Goal: Information Seeking & Learning: Find specific fact

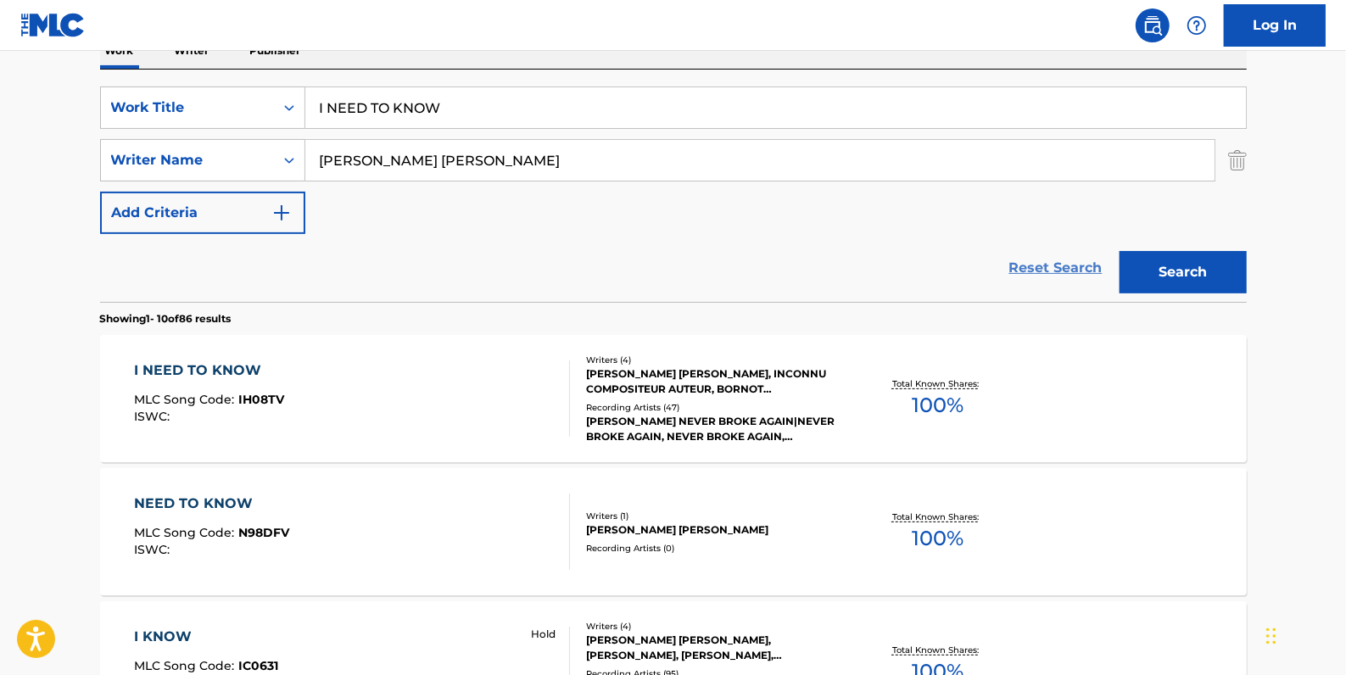
scroll to position [291, 0]
drag, startPoint x: 1060, startPoint y: 266, endPoint x: 837, endPoint y: 269, distance: 223.1
click at [1060, 267] on link "Reset Search" at bounding box center [1056, 267] width 110 height 37
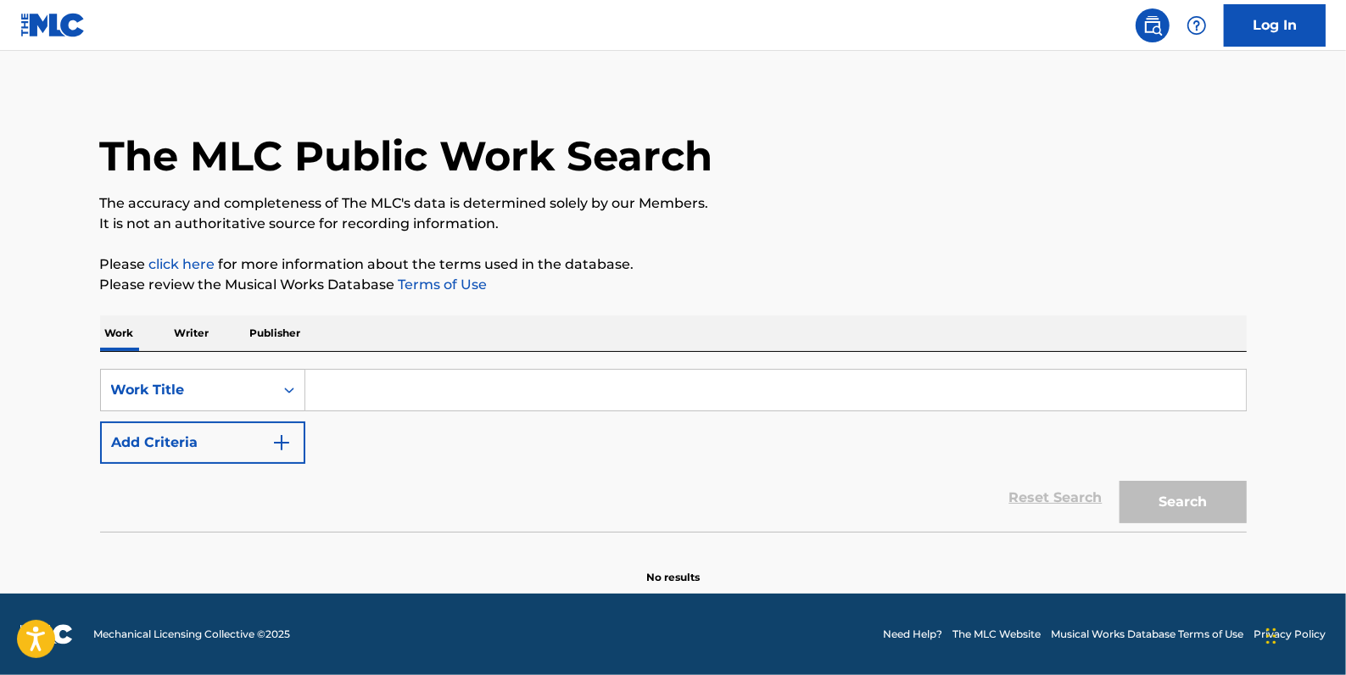
scroll to position [0, 0]
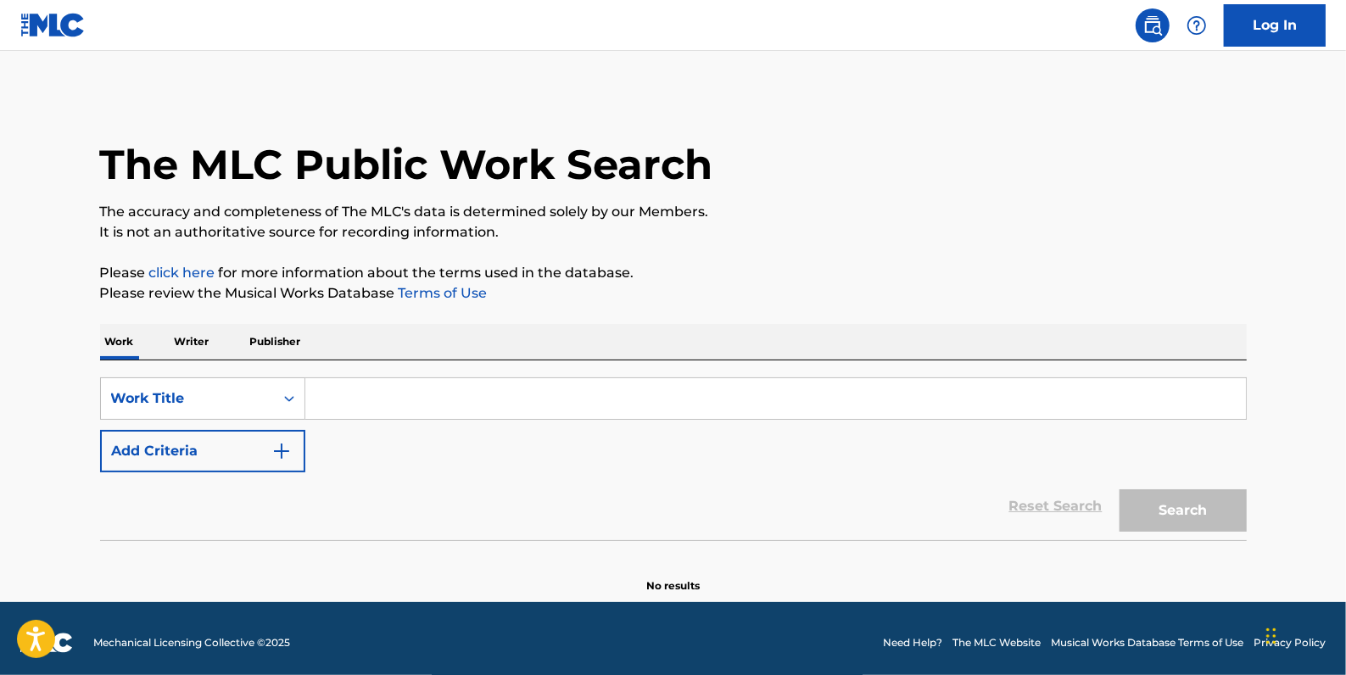
paste input "ATE"
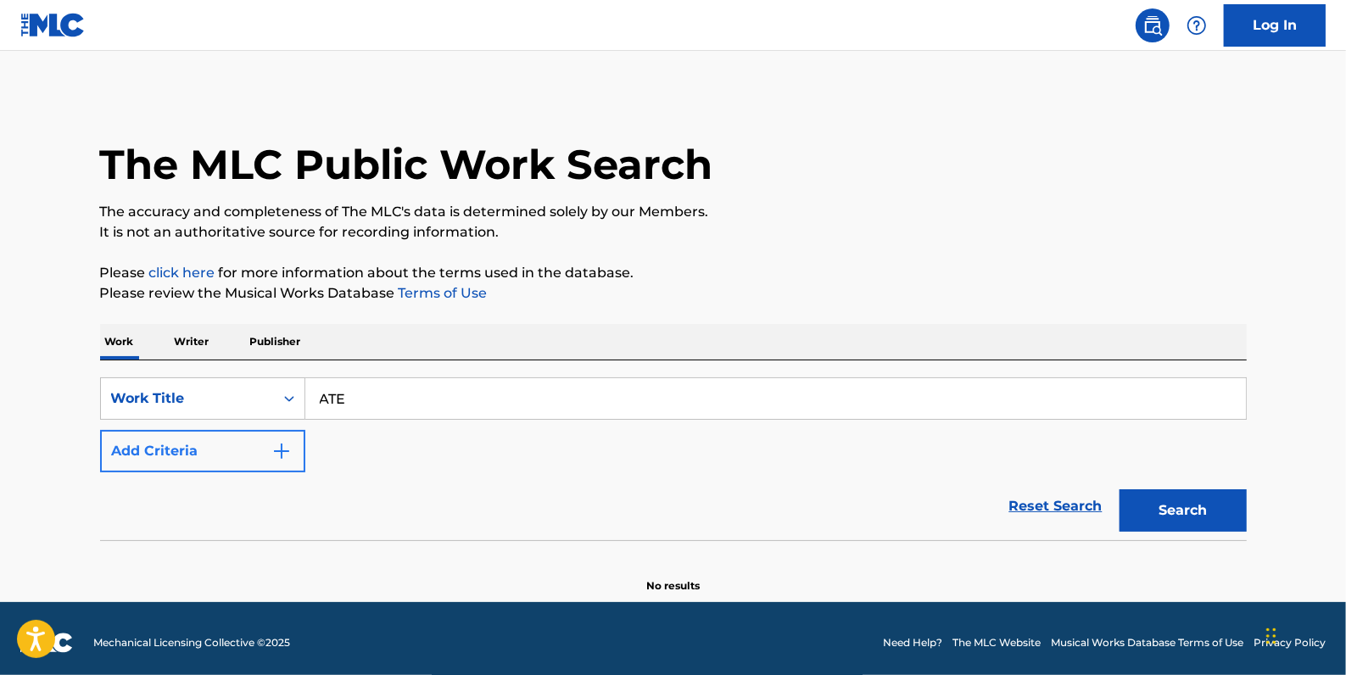
type input "ATE"
click at [232, 441] on button "Add Criteria" at bounding box center [202, 451] width 205 height 42
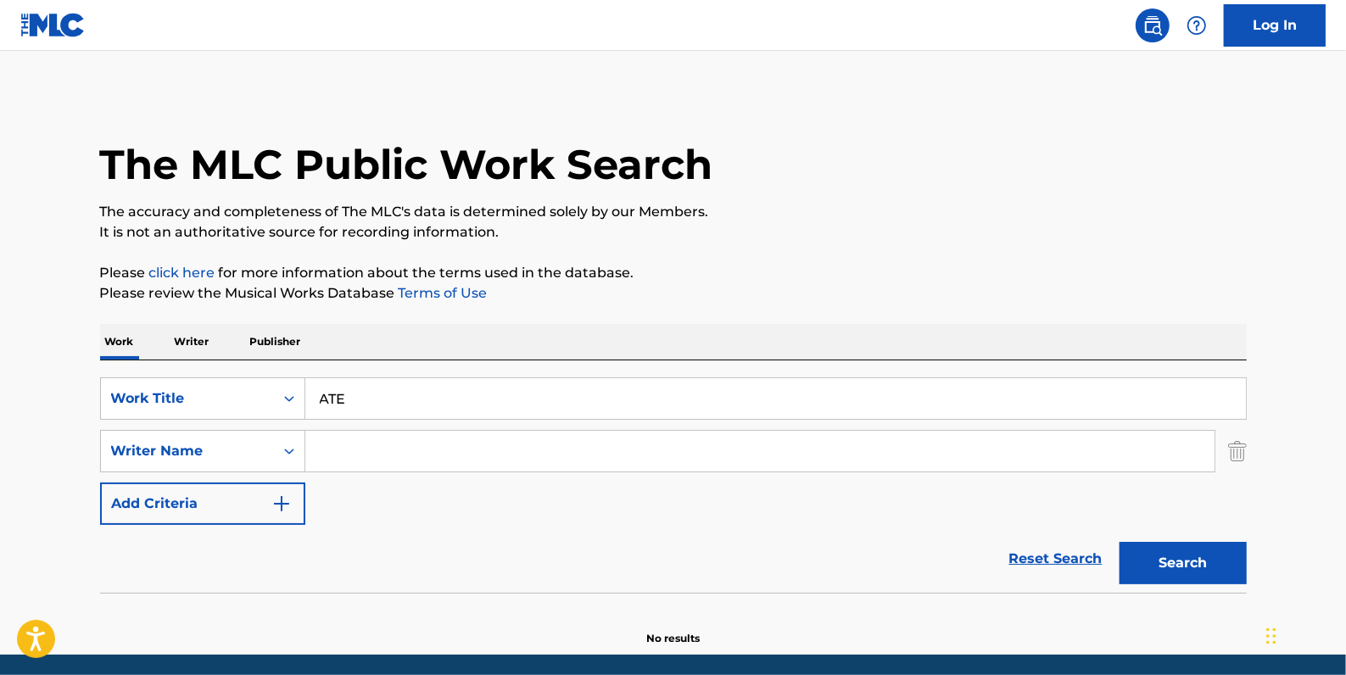
click at [389, 441] on input "Search Form" at bounding box center [759, 451] width 909 height 41
paste input "[PERSON_NAME]"
type input "[PERSON_NAME]"
click at [1179, 563] on button "Search" at bounding box center [1183, 563] width 127 height 42
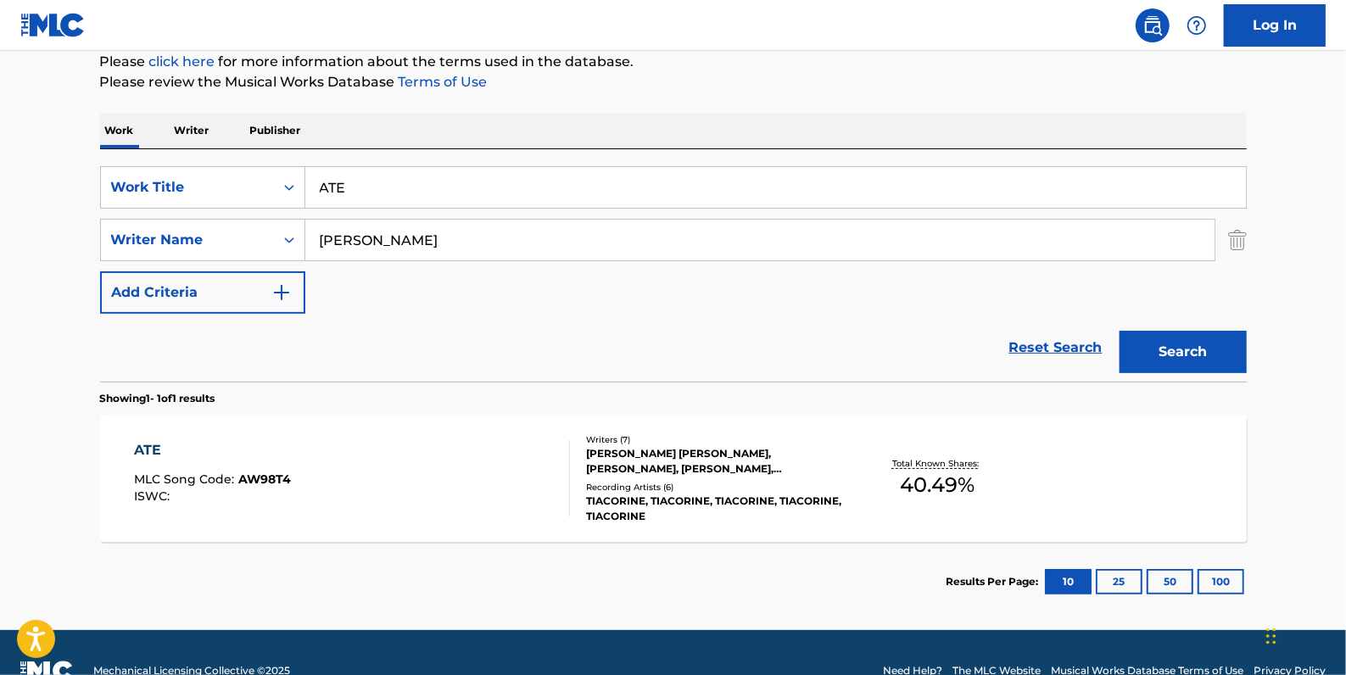
scroll to position [231, 0]
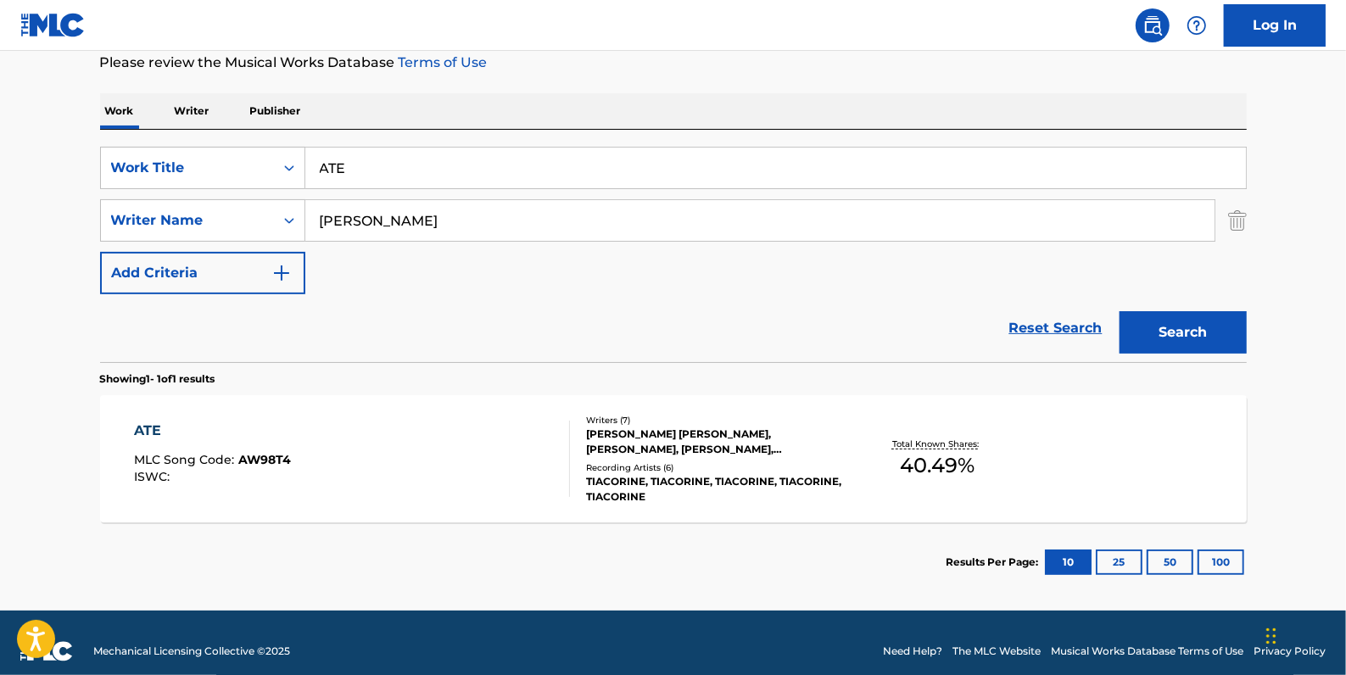
drag, startPoint x: 399, startPoint y: 174, endPoint x: 307, endPoint y: 169, distance: 91.8
click at [307, 169] on input "ATE" at bounding box center [775, 168] width 941 height 41
click at [481, 175] on input "ATE" at bounding box center [775, 168] width 941 height 41
type input "A"
paste input "BASIC"
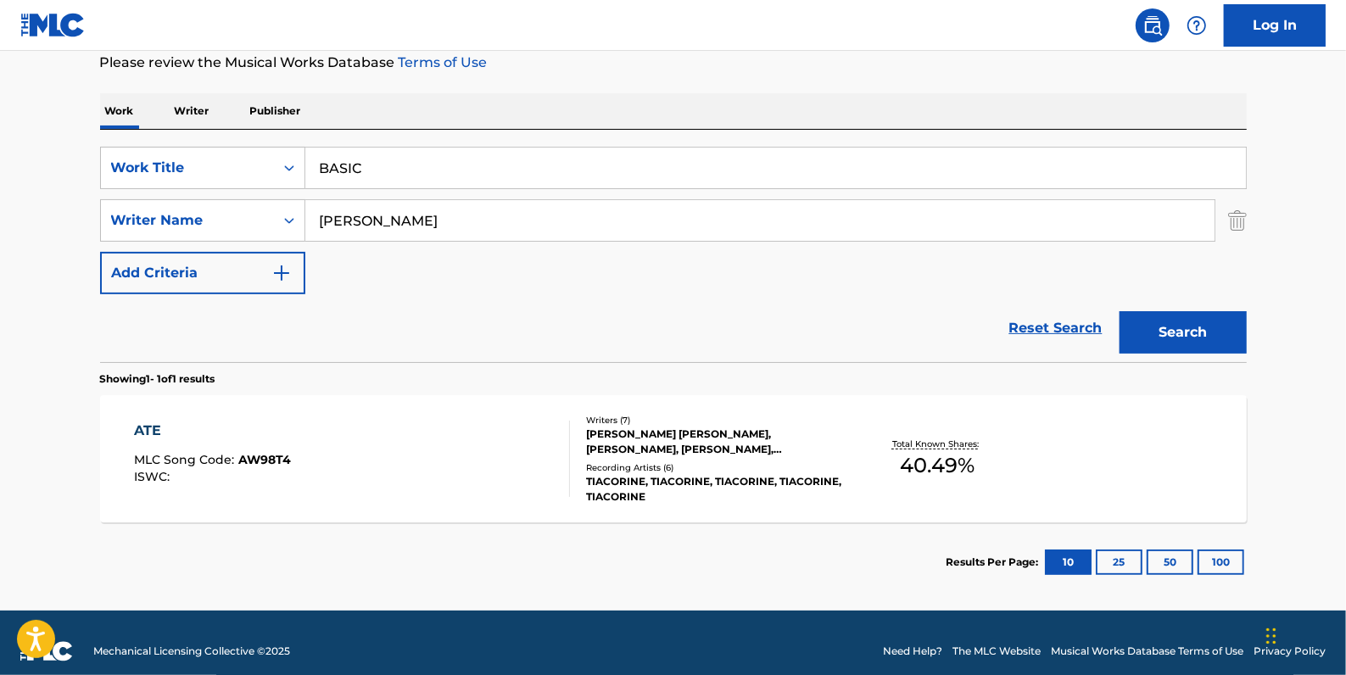
type input "BASIC"
drag, startPoint x: 433, startPoint y: 229, endPoint x: 322, endPoint y: 230, distance: 110.3
click at [322, 230] on input "[PERSON_NAME]" at bounding box center [759, 220] width 909 height 41
paste input "[PERSON_NAME] [PERSON_NAME]"
type input "[PERSON_NAME] [PERSON_NAME]"
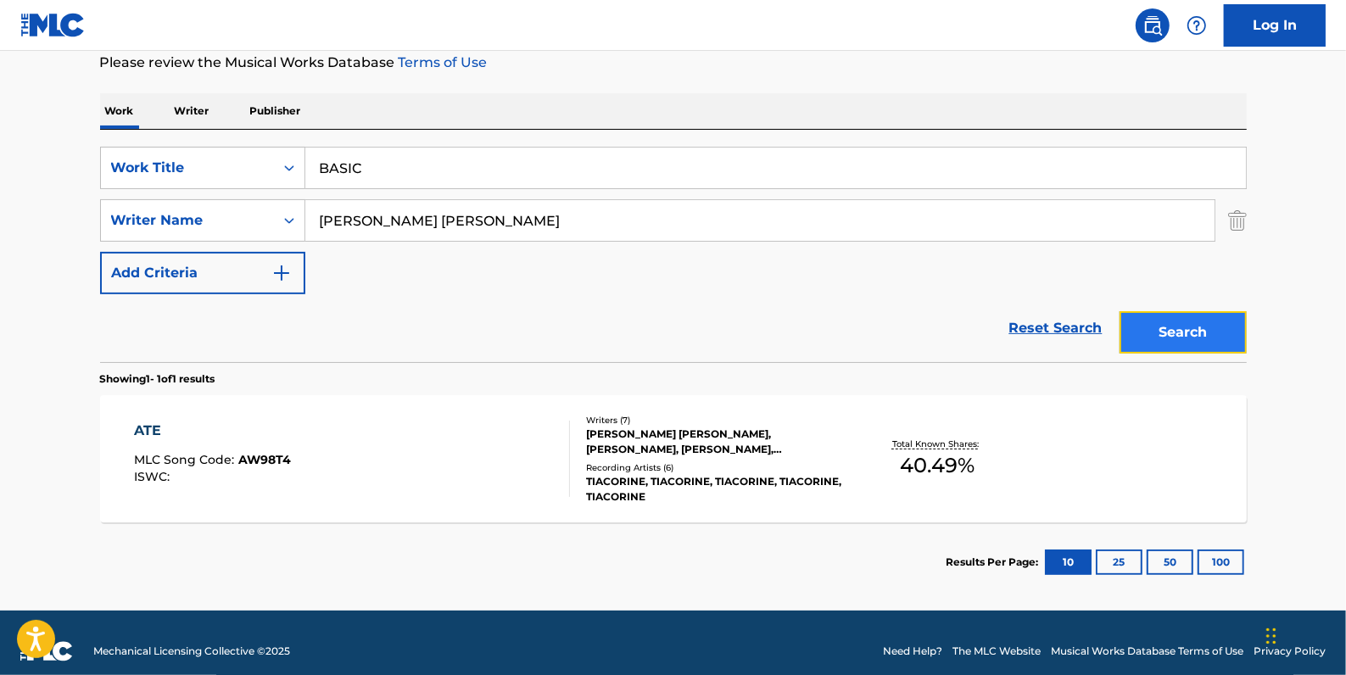
click at [1173, 322] on button "Search" at bounding box center [1183, 332] width 127 height 42
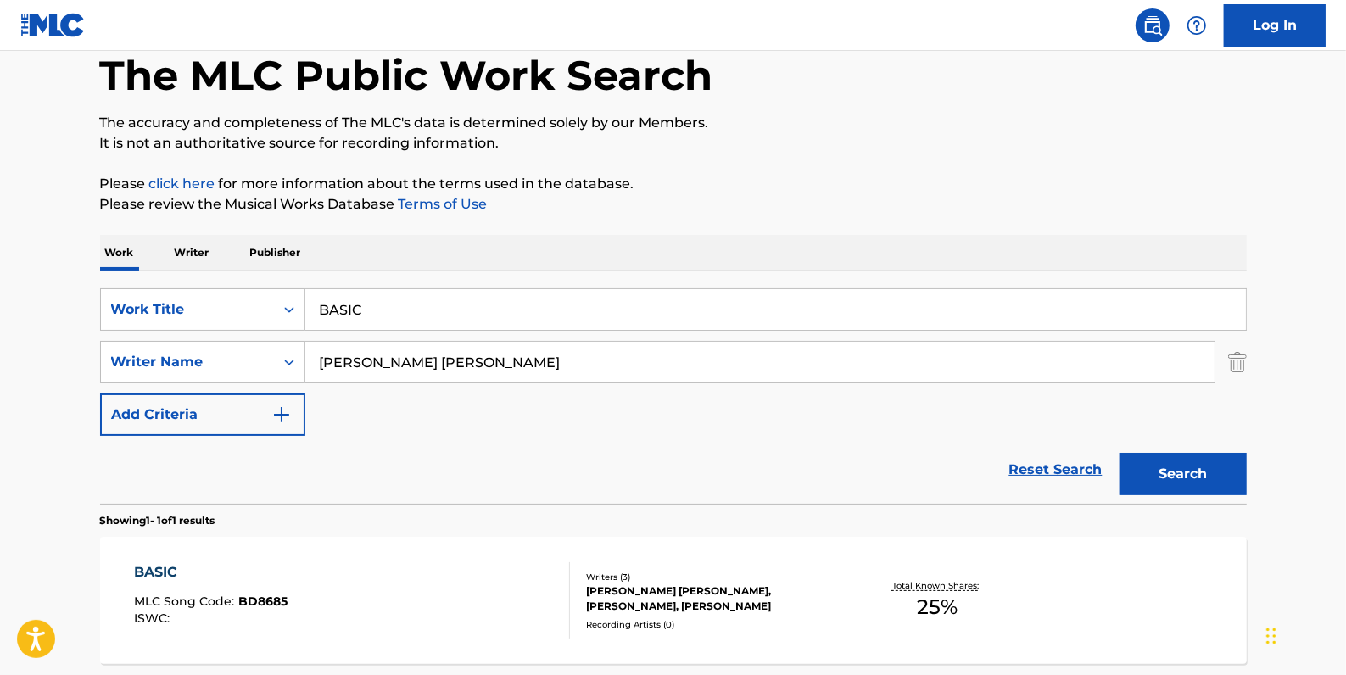
scroll to position [76, 0]
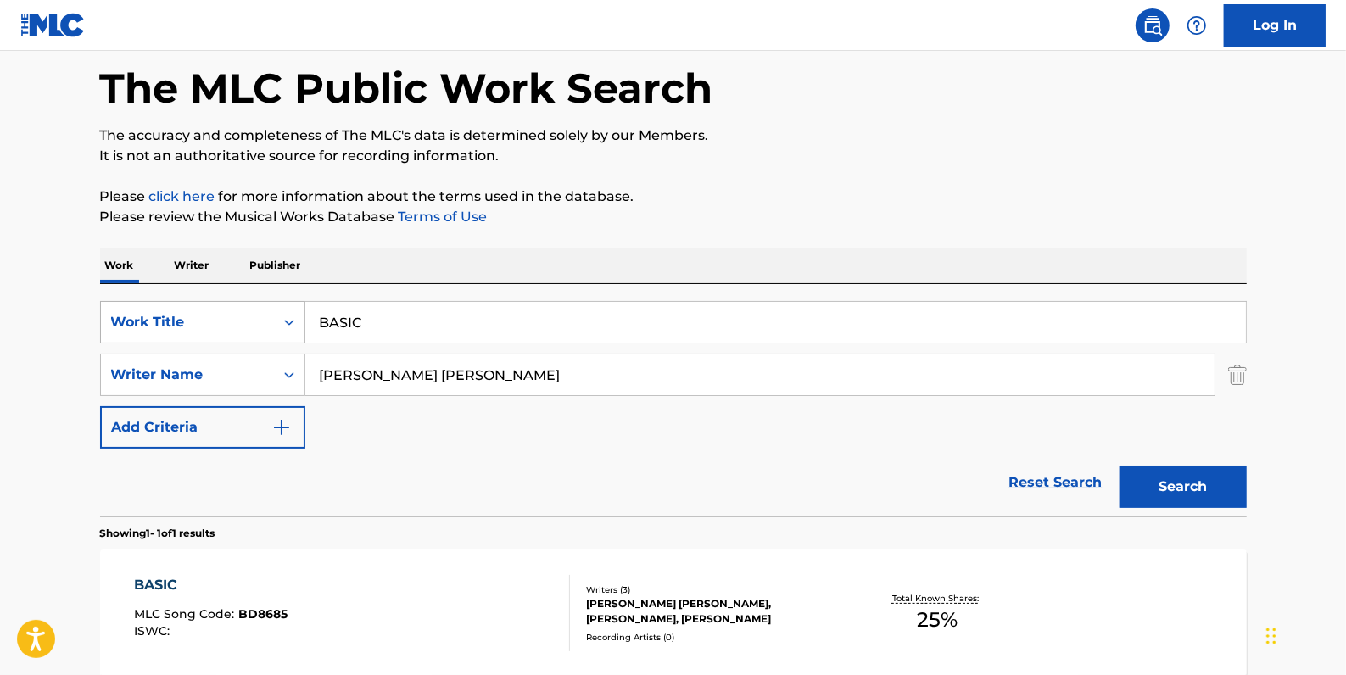
drag, startPoint x: 406, startPoint y: 316, endPoint x: 304, endPoint y: 314, distance: 102.7
click at [304, 314] on div "SearchWithCriteria4e507ec7-8bd6-4fd1-a4ff-789ad02df6f6 Work Title BASIC" at bounding box center [673, 322] width 1147 height 42
paste input "[PERSON_NAME] LEARNER"
type input "[PERSON_NAME] LEARNER"
drag, startPoint x: 497, startPoint y: 372, endPoint x: 314, endPoint y: 364, distance: 183.4
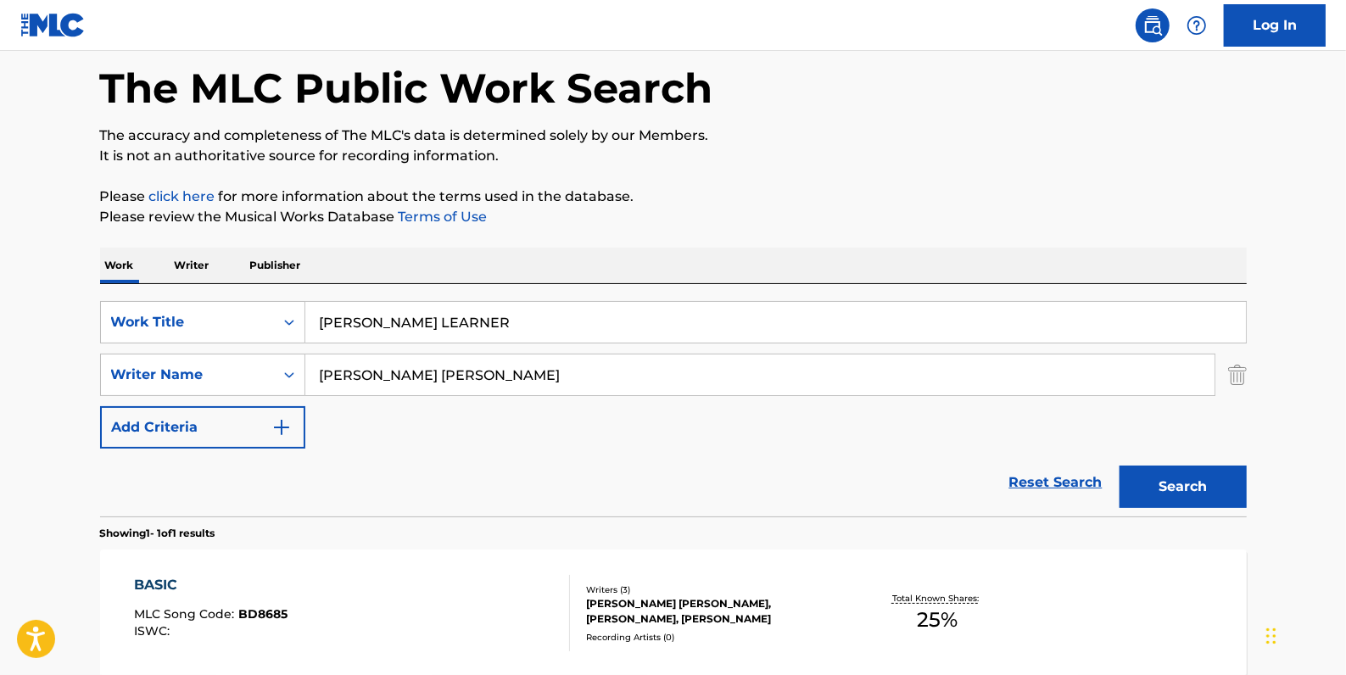
click at [314, 364] on input "[PERSON_NAME] [PERSON_NAME]" at bounding box center [759, 375] width 909 height 41
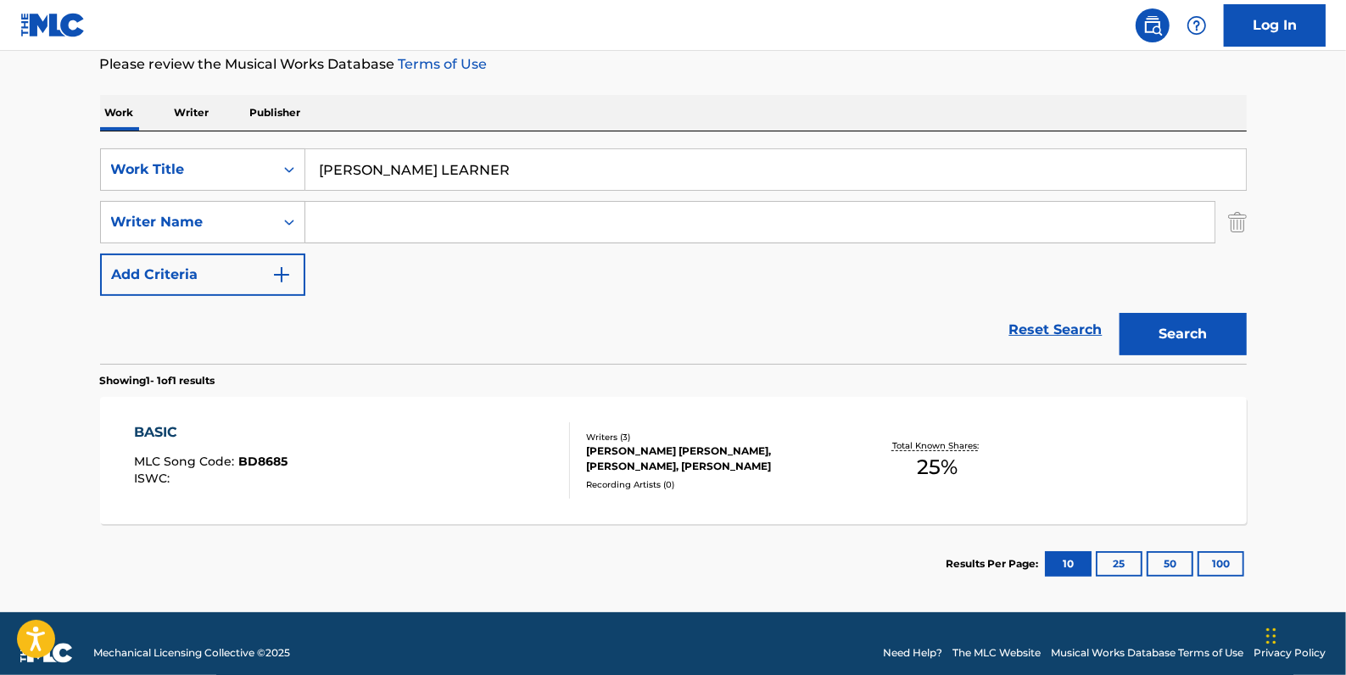
scroll to position [231, 0]
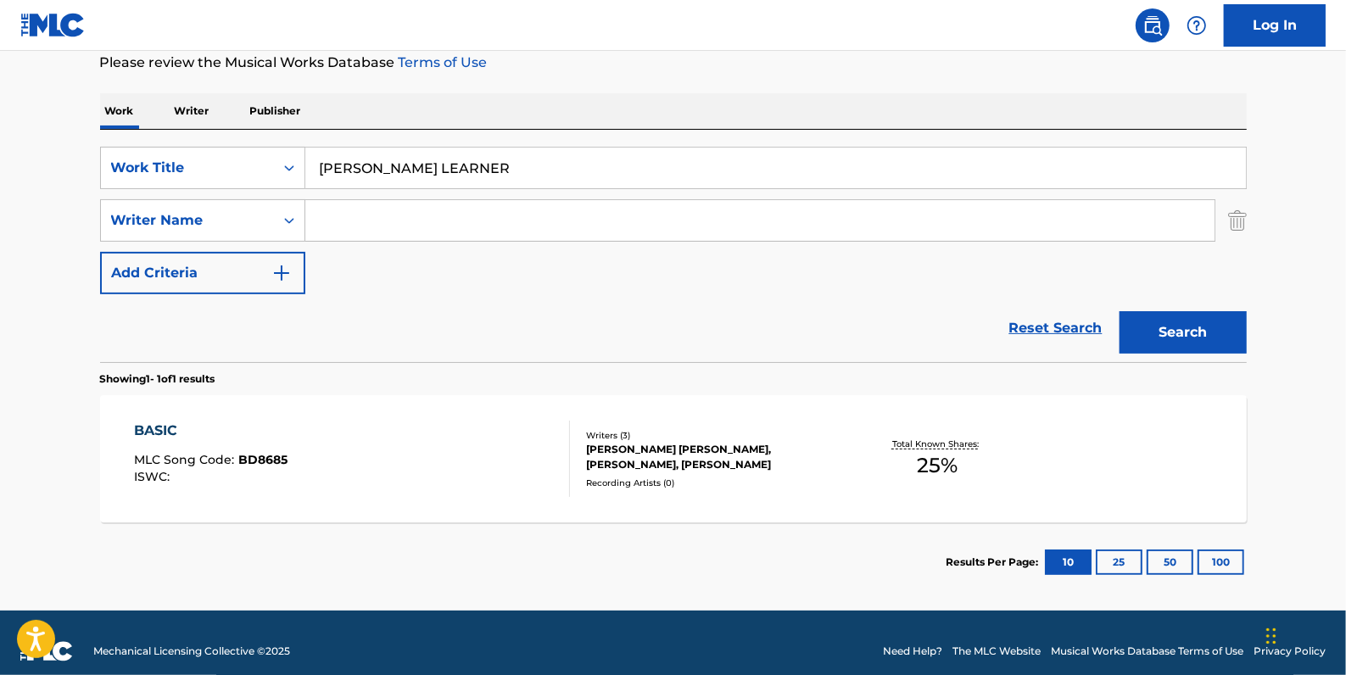
paste input "[PERSON_NAME]"
type input "[PERSON_NAME]"
click at [1194, 323] on button "Search" at bounding box center [1183, 332] width 127 height 42
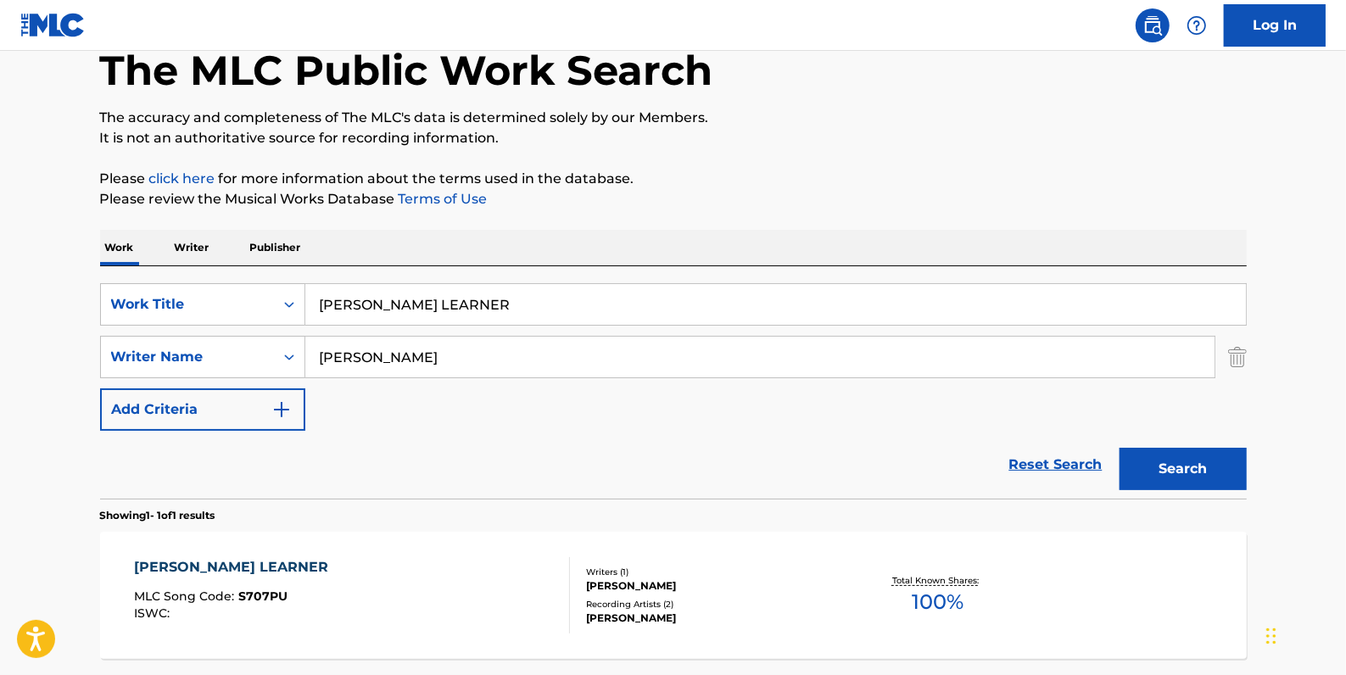
scroll to position [0, 0]
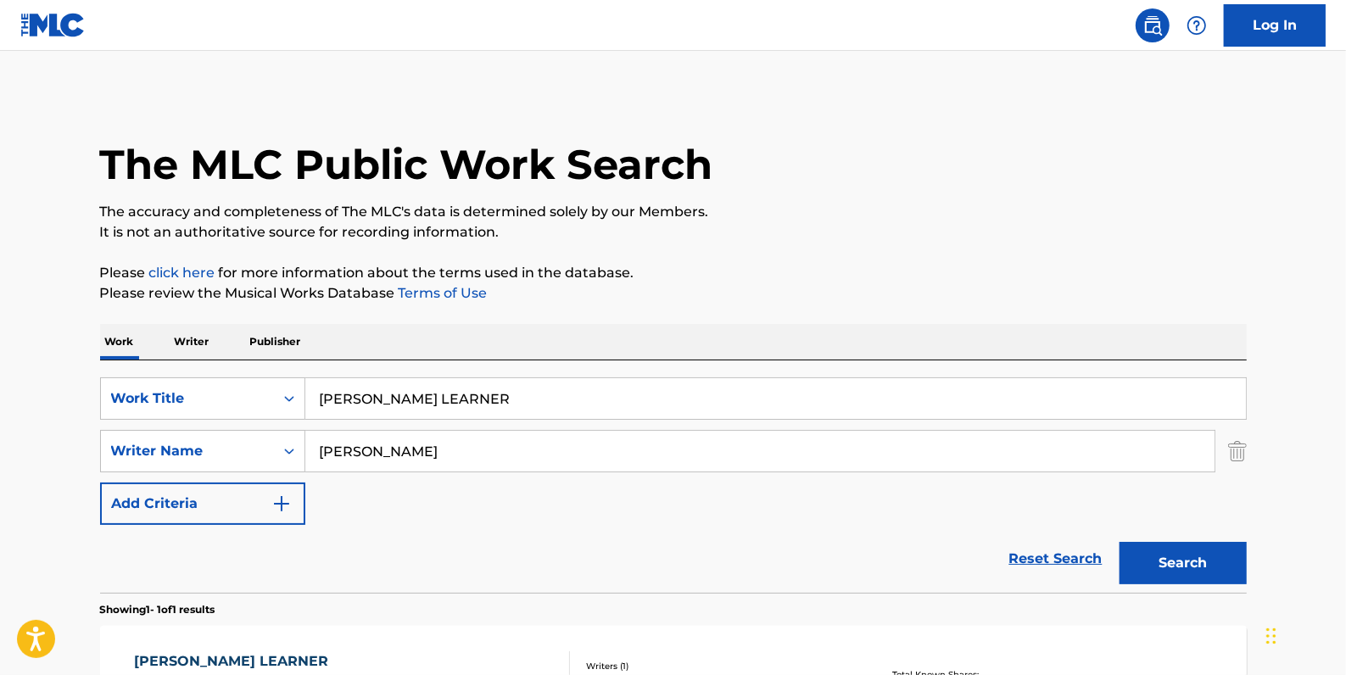
drag, startPoint x: 472, startPoint y: 398, endPoint x: 307, endPoint y: 396, distance: 165.4
click at [307, 396] on input "[PERSON_NAME] LEARNER" at bounding box center [775, 398] width 941 height 41
paste input "MIRAGE"
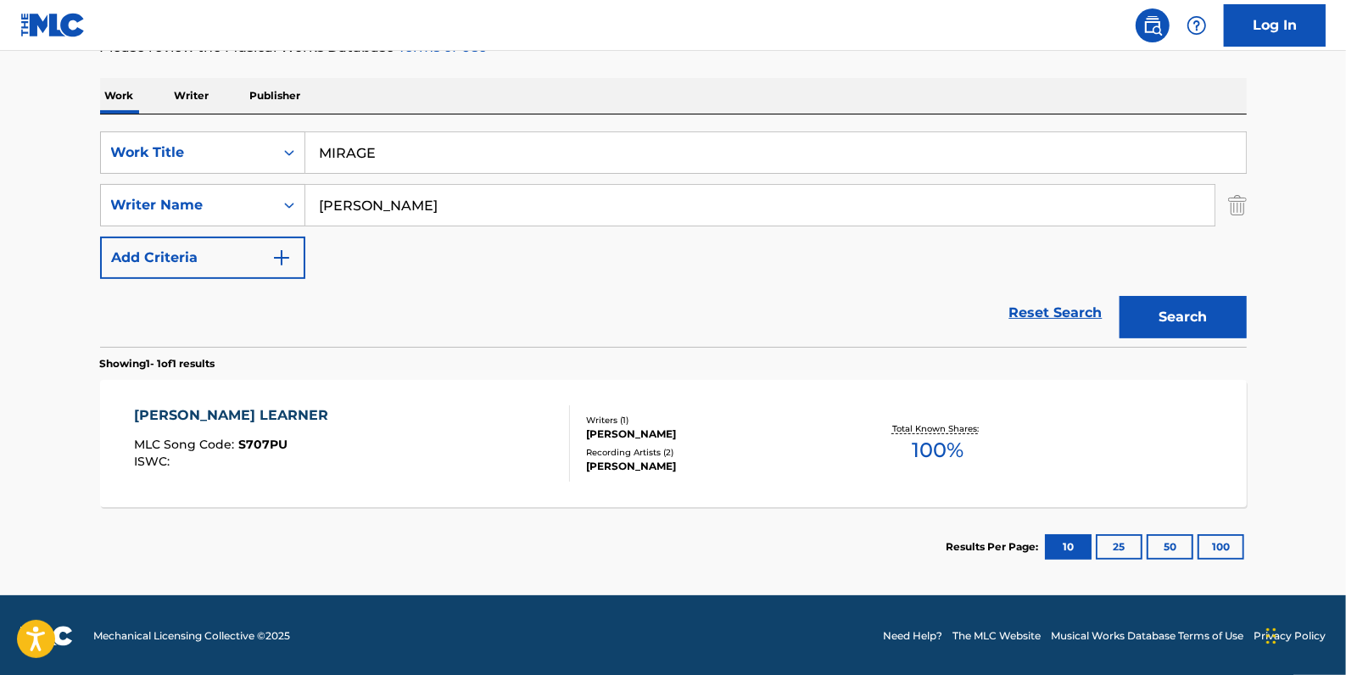
scroll to position [246, 0]
type input "MIRAGE"
click at [1167, 301] on button "Search" at bounding box center [1183, 317] width 127 height 42
drag, startPoint x: 413, startPoint y: 153, endPoint x: 288, endPoint y: 140, distance: 126.2
click at [288, 140] on div "SearchWithCriteria4e507ec7-8bd6-4fd1-a4ff-789ad02df6f6 Work Title MIRAGE" at bounding box center [673, 152] width 1147 height 42
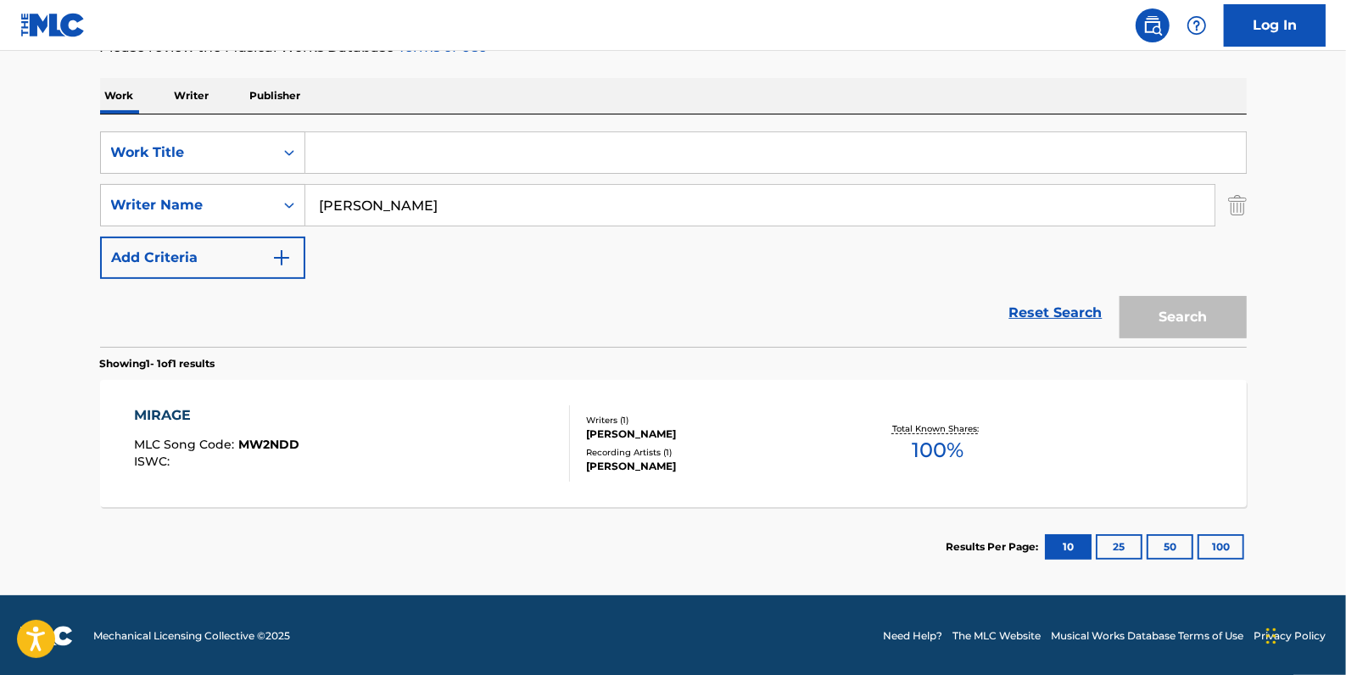
paste input "GONE BOWLING"
type input "GONE BOWLING"
drag, startPoint x: 1185, startPoint y: 304, endPoint x: 1173, endPoint y: 295, distance: 14.6
click at [1183, 302] on button "Search" at bounding box center [1183, 317] width 127 height 42
